Goal: Answer question/provide support

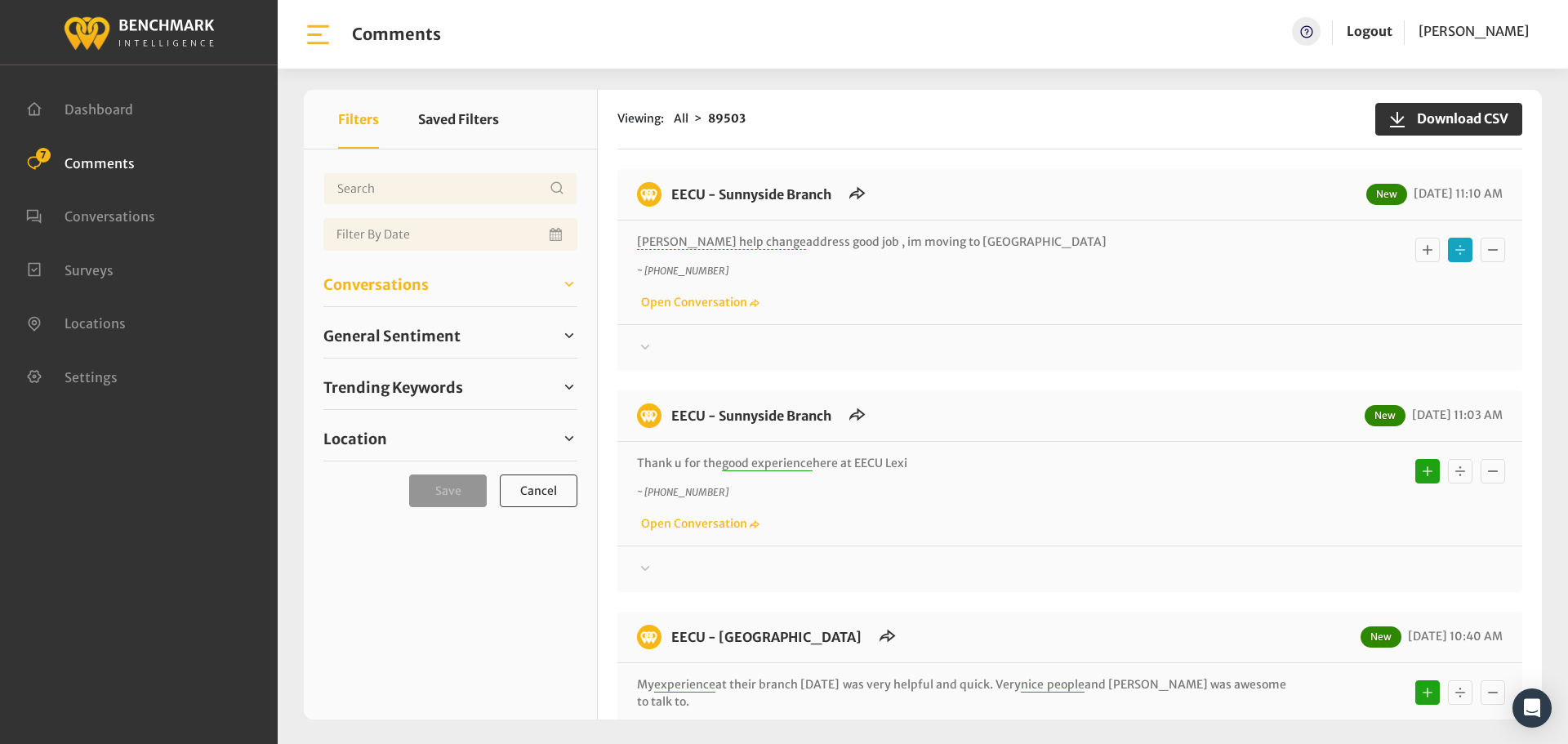
click at [381, 293] on span "Conversations" at bounding box center [376, 285] width 105 height 22
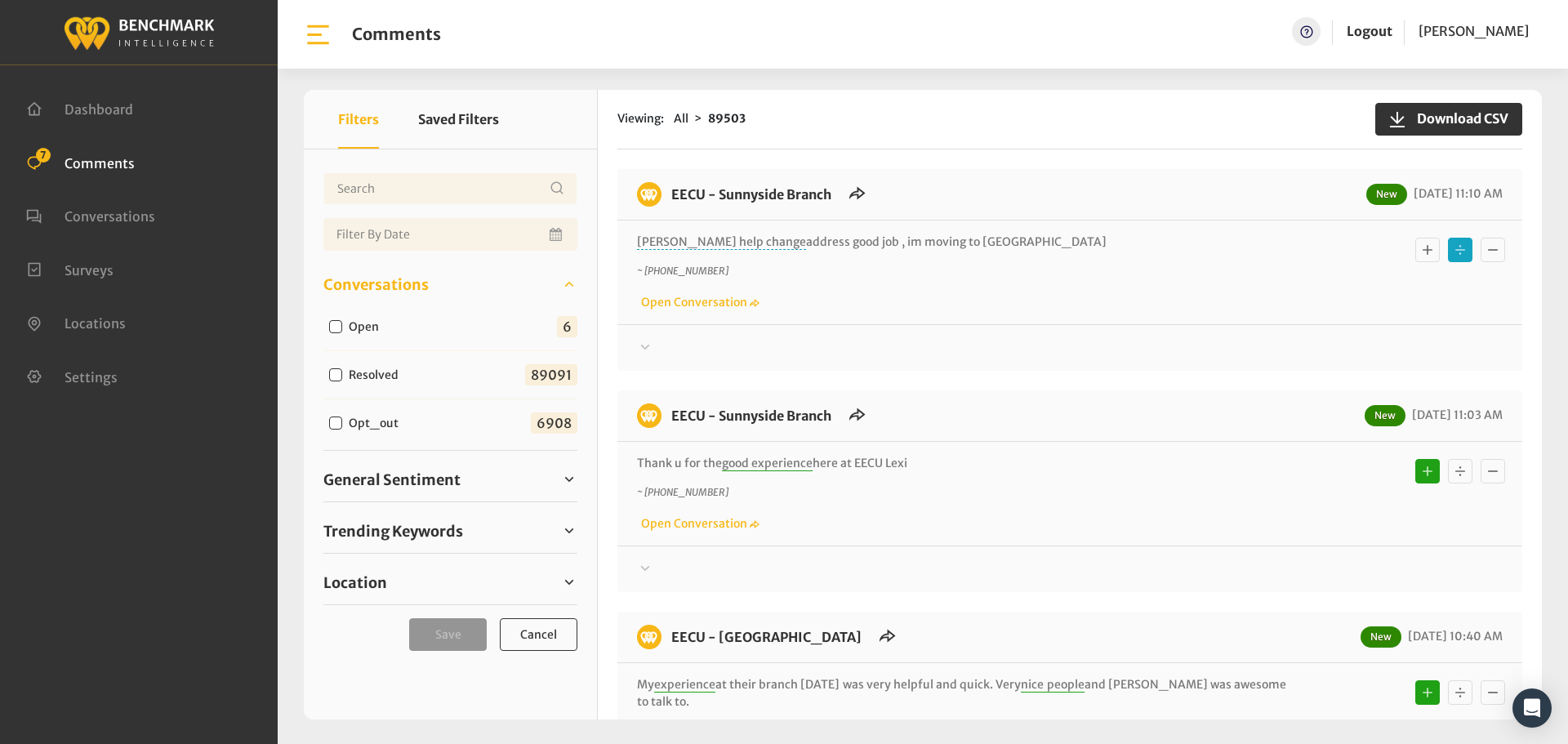
click at [1420, 249] on icon "Basic example" at bounding box center [1428, 249] width 16 height 19
click at [652, 343] on icon at bounding box center [646, 346] width 16 height 19
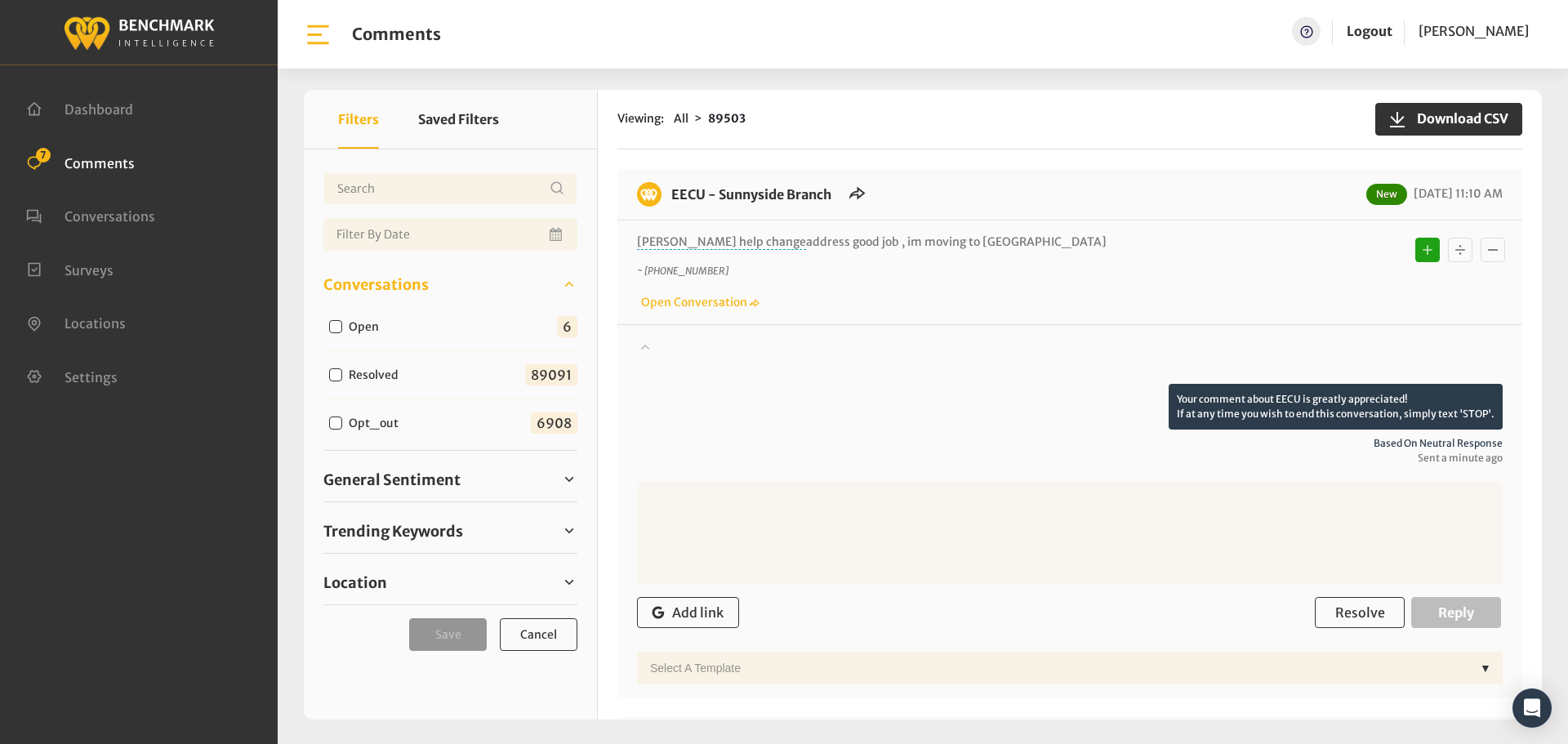
click at [652, 343] on icon at bounding box center [646, 345] width 16 height 19
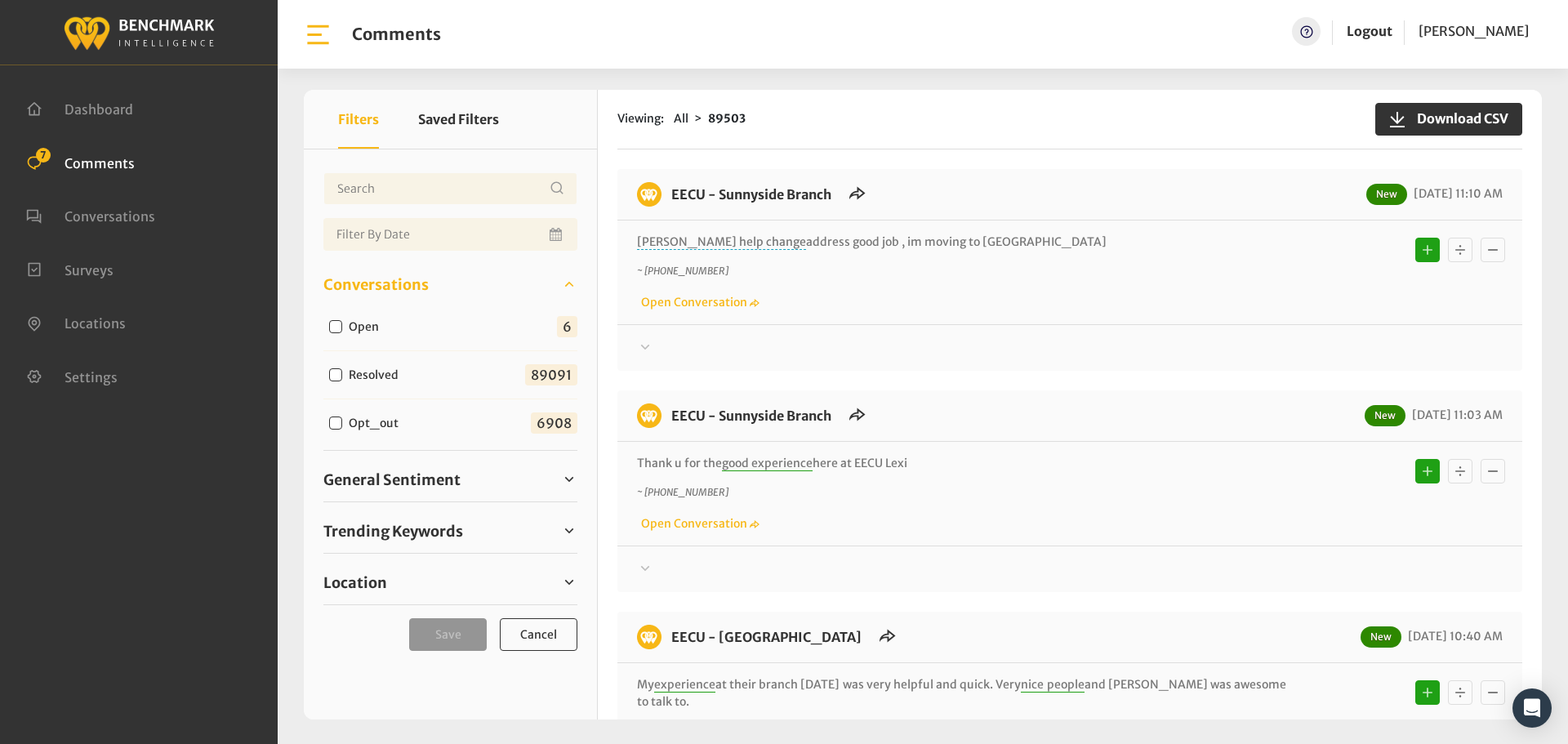
click at [333, 330] on input "Open" at bounding box center [335, 327] width 13 height 13
checkbox input "true"
